Goal: Browse casually: Explore the website without a specific task or goal

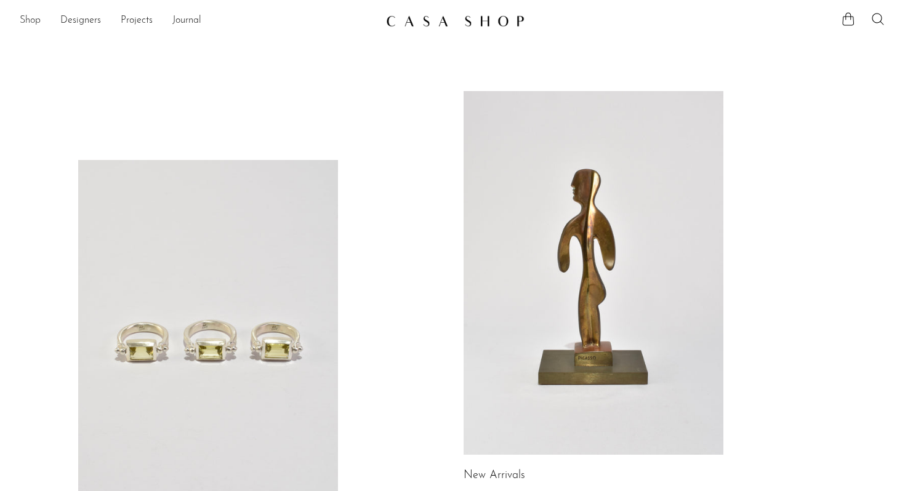
click at [37, 18] on link "Shop" at bounding box center [30, 21] width 21 height 16
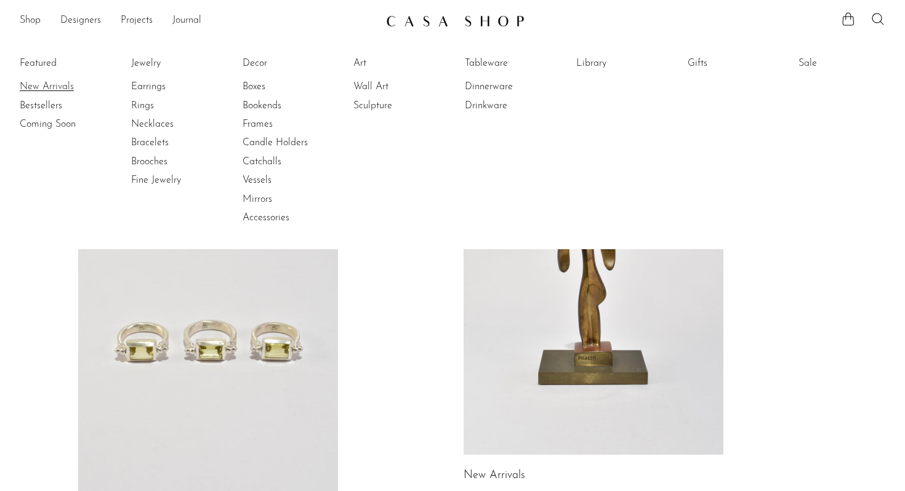
click at [44, 84] on link "New Arrivals" at bounding box center [66, 87] width 92 height 14
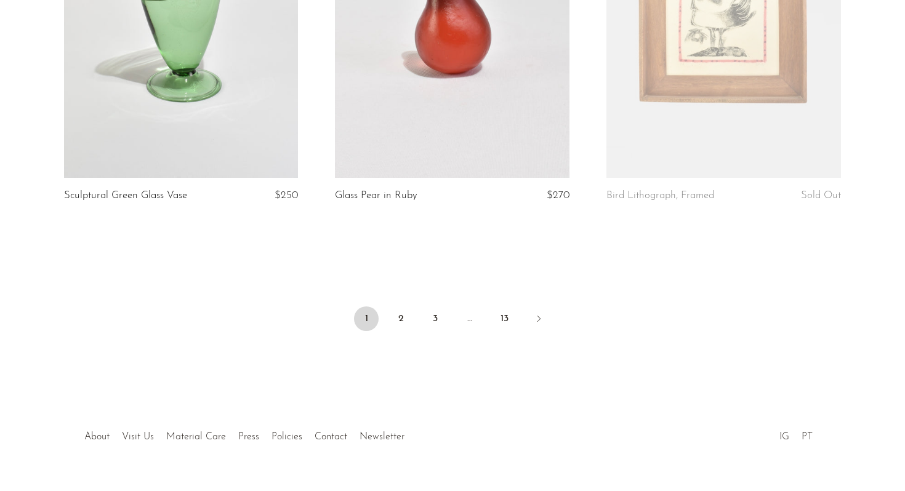
scroll to position [4515, 0]
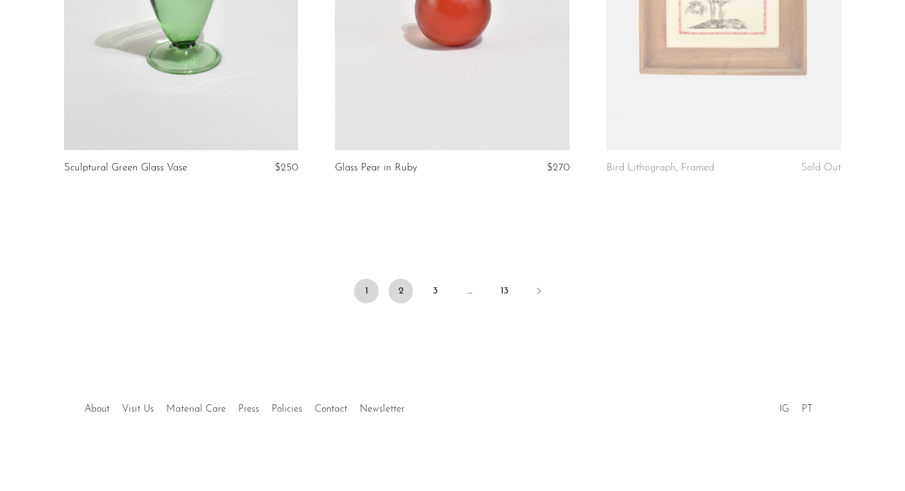
click at [402, 290] on link "2" at bounding box center [401, 291] width 25 height 25
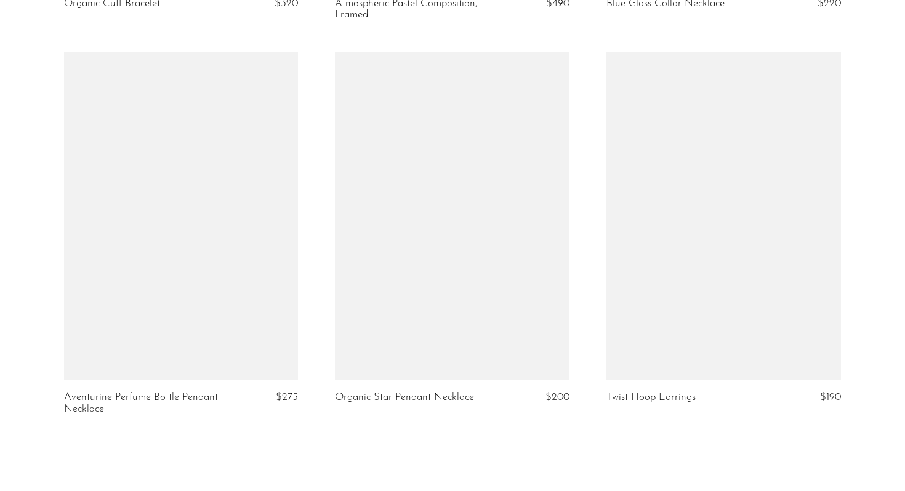
scroll to position [4538, 0]
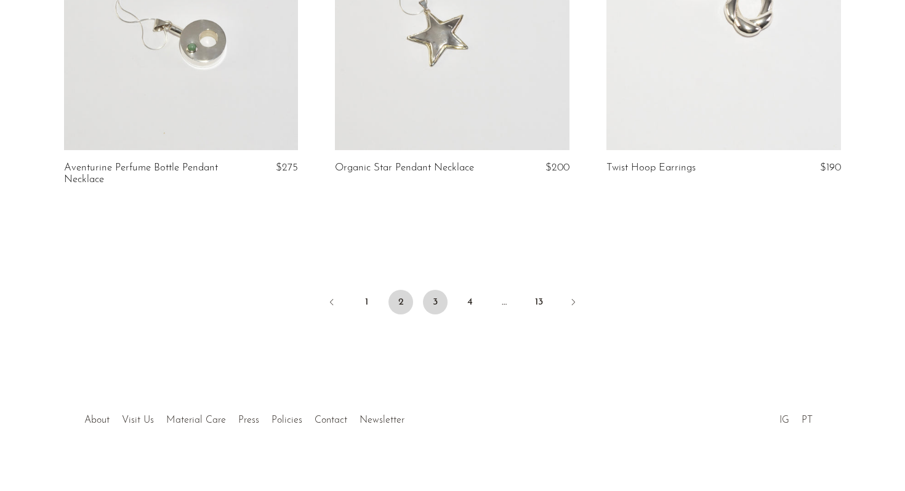
click at [438, 291] on link "3" at bounding box center [435, 302] width 25 height 25
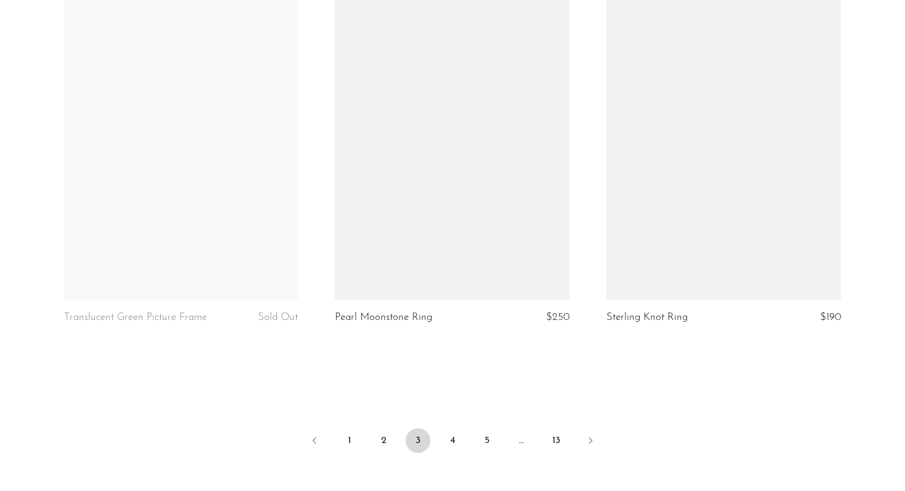
scroll to position [4367, 0]
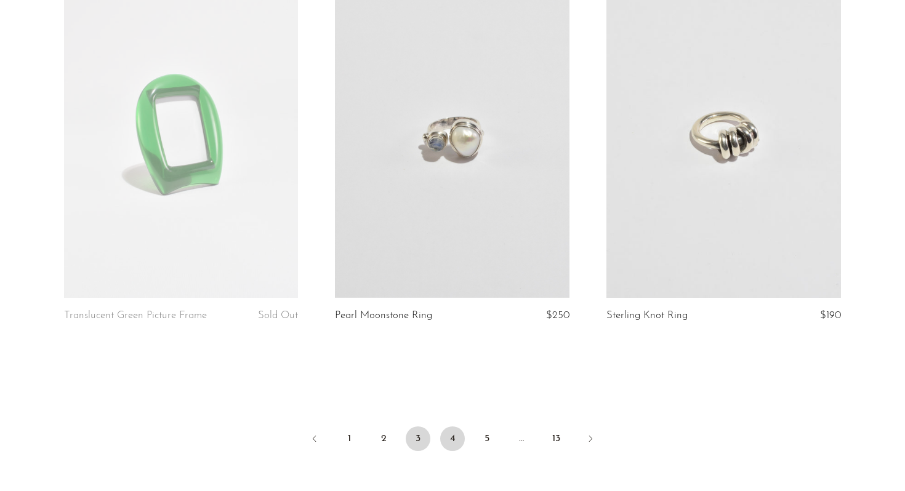
click at [455, 444] on link "4" at bounding box center [452, 439] width 25 height 25
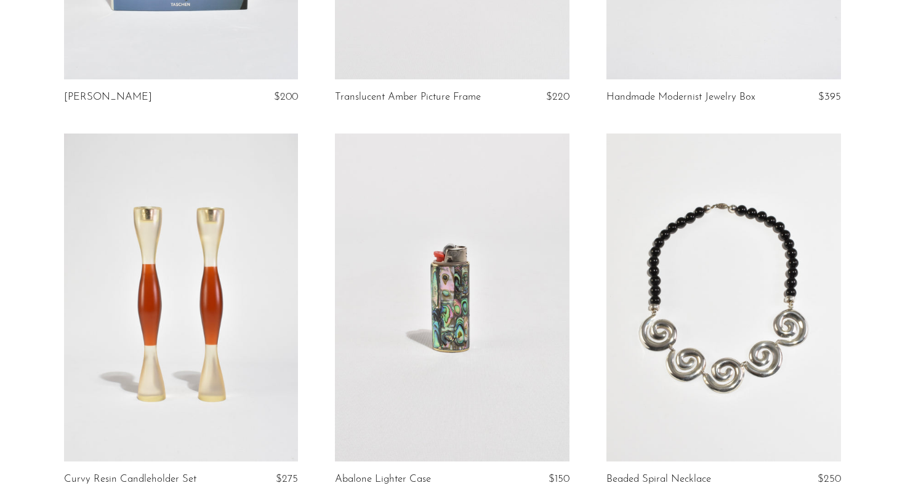
scroll to position [3231, 0]
